Goal: Transaction & Acquisition: Register for event/course

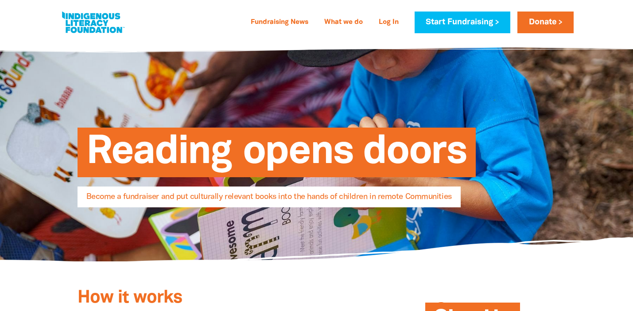
select select "AU"
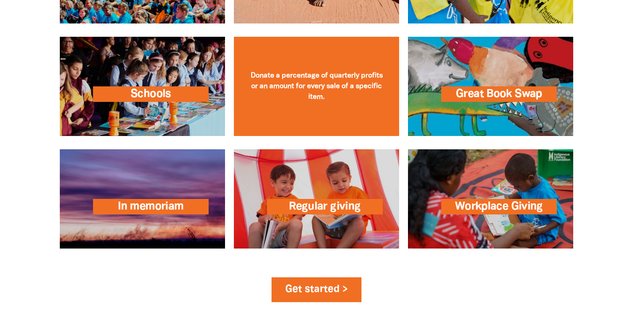
scroll to position [1377, 0]
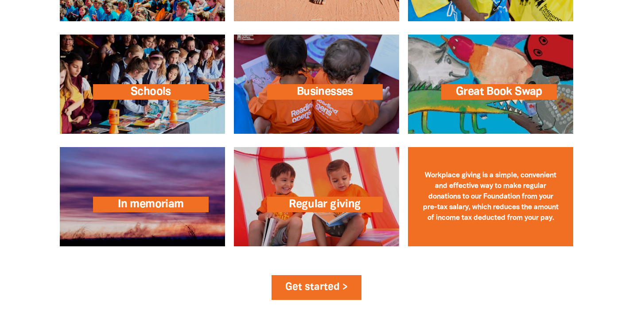
click at [498, 186] on link at bounding box center [490, 196] width 165 height 99
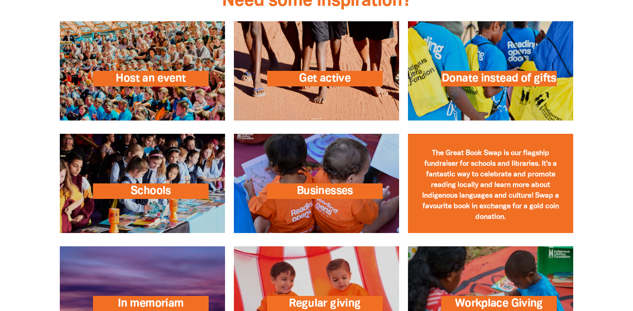
scroll to position [1276, 0]
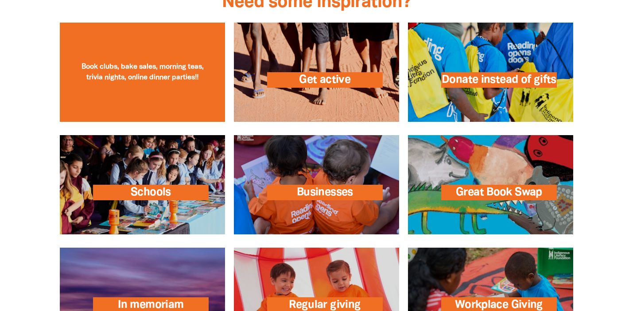
click at [147, 97] on link at bounding box center [142, 72] width 165 height 99
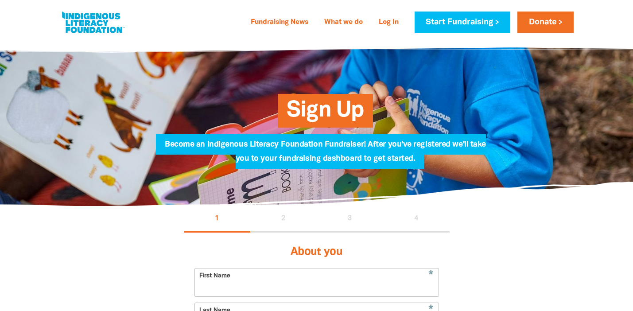
select select "AU"
click at [473, 22] on link "Start Fundraising" at bounding box center [463, 23] width 96 height 22
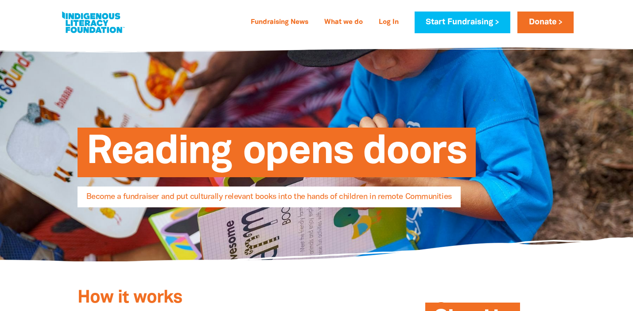
select select "AU"
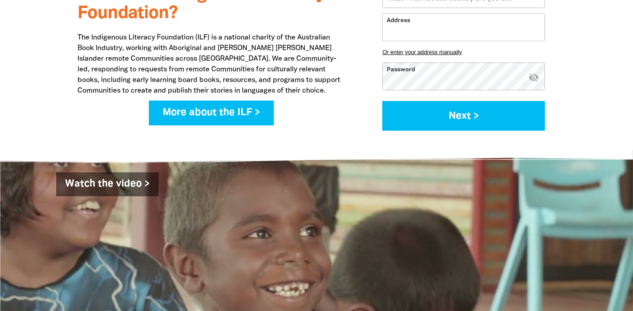
scroll to position [779, 0]
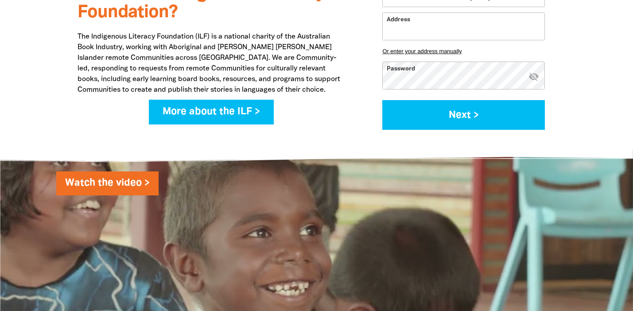
click at [117, 184] on link "Watch the video >" at bounding box center [107, 183] width 102 height 24
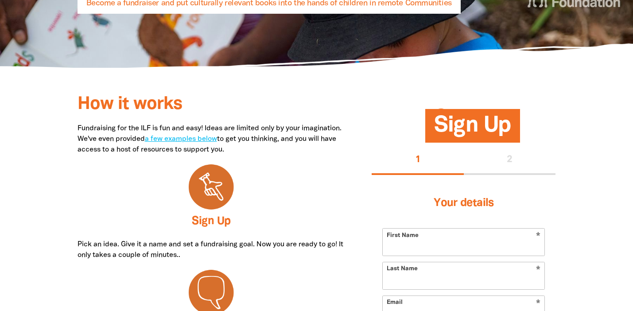
scroll to position [0, 0]
